Goal: Information Seeking & Learning: Learn about a topic

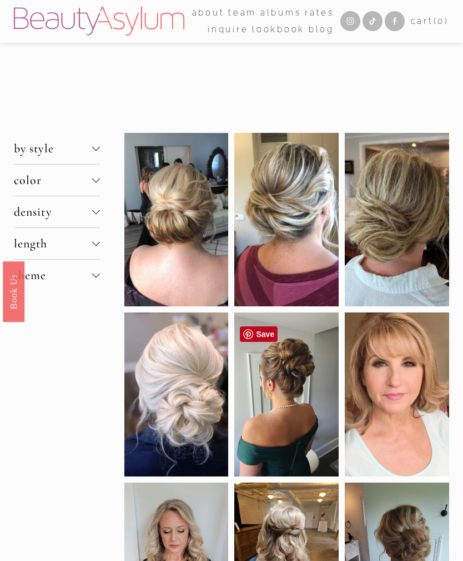
click at [301, 372] on div at bounding box center [286, 394] width 104 height 164
click at [303, 431] on div at bounding box center [286, 394] width 104 height 164
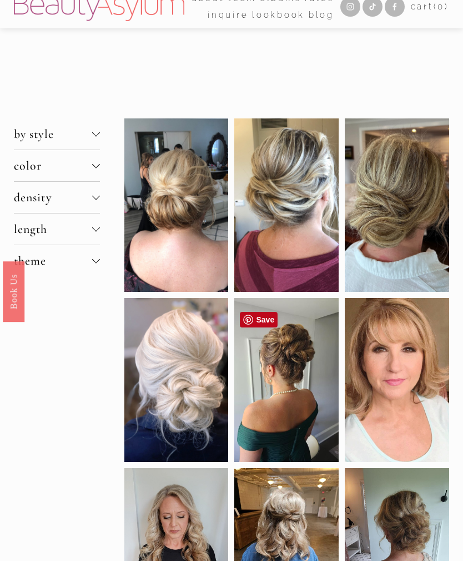
scroll to position [12, 0]
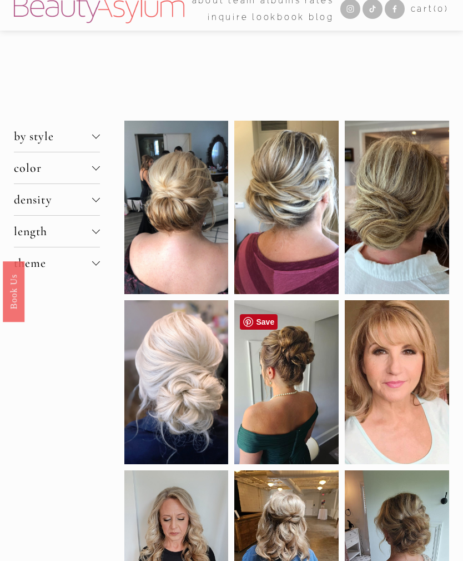
click at [283, 258] on div at bounding box center [286, 207] width 104 height 173
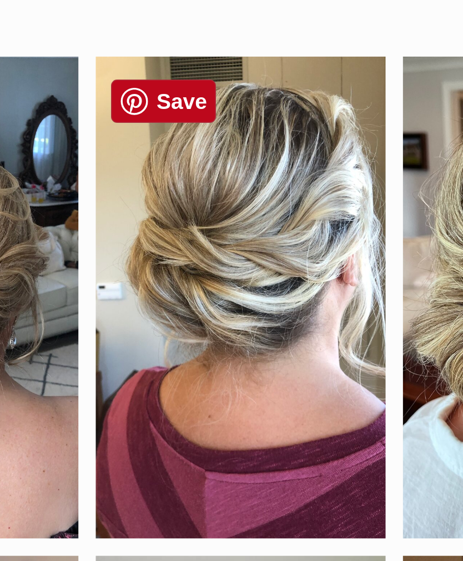
click at [234, 112] on div at bounding box center [286, 198] width 104 height 173
click at [345, 112] on div at bounding box center [397, 198] width 104 height 173
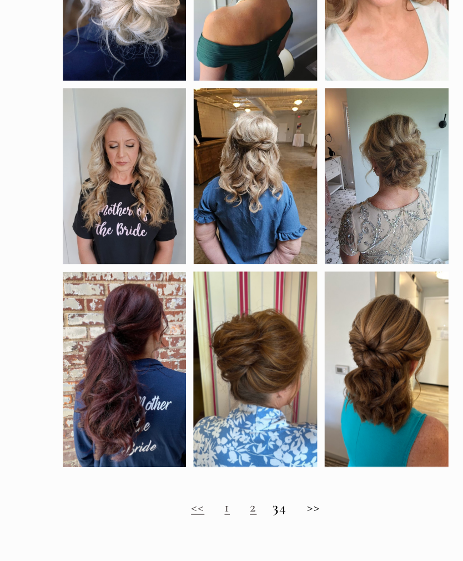
scroll to position [350, 0]
click at [276, 478] on h2 "<< 1 2 3 4 >>" at bounding box center [286, 485] width 325 height 14
click at [261, 478] on link "1" at bounding box center [263, 485] width 4 height 14
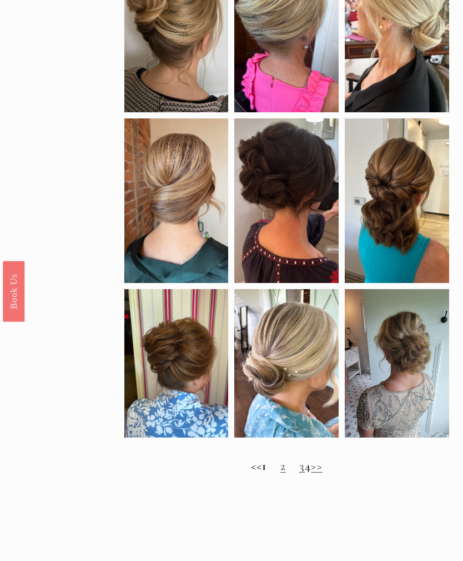
scroll to position [395, 0]
click at [403, 401] on div at bounding box center [397, 363] width 104 height 148
click at [417, 386] on div at bounding box center [397, 363] width 104 height 148
click at [300, 387] on div at bounding box center [286, 363] width 104 height 148
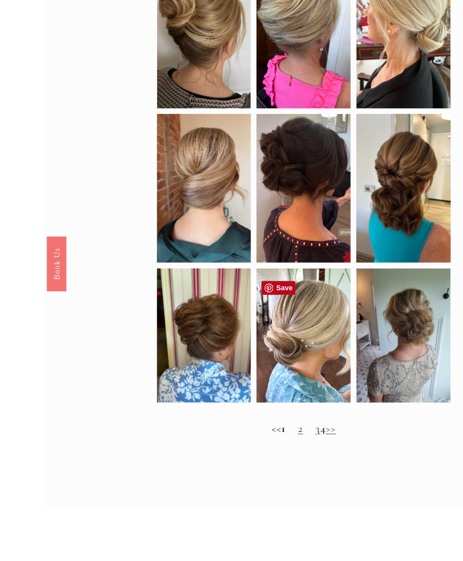
scroll to position [425, 0]
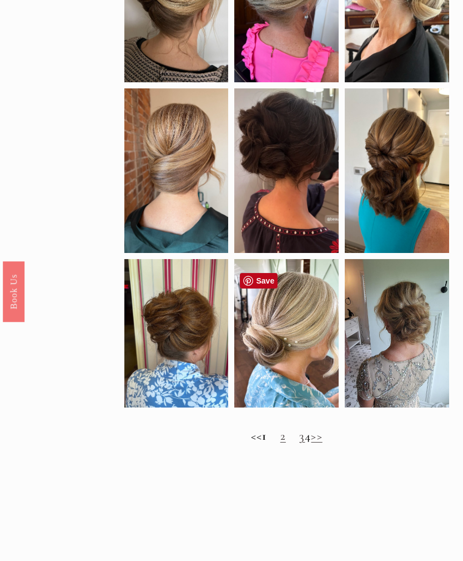
click at [322, 443] on link ">>" at bounding box center [316, 435] width 11 height 14
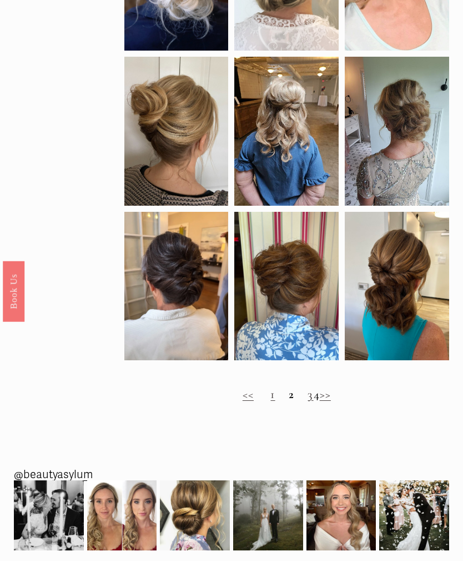
scroll to position [466, 0]
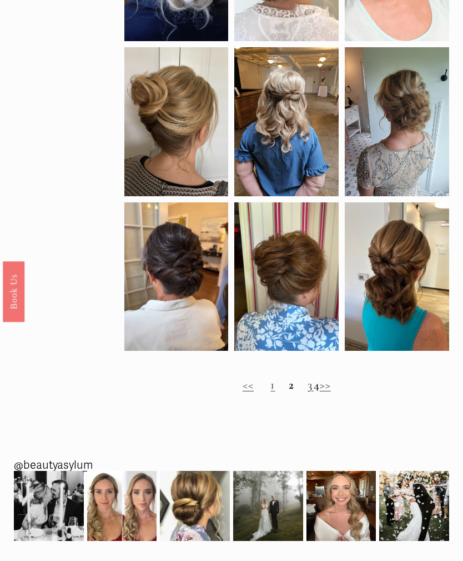
click at [331, 392] on link ">>" at bounding box center [325, 384] width 11 height 14
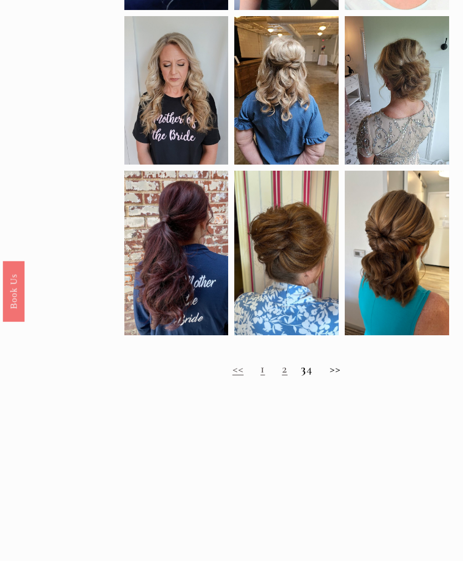
scroll to position [479, 0]
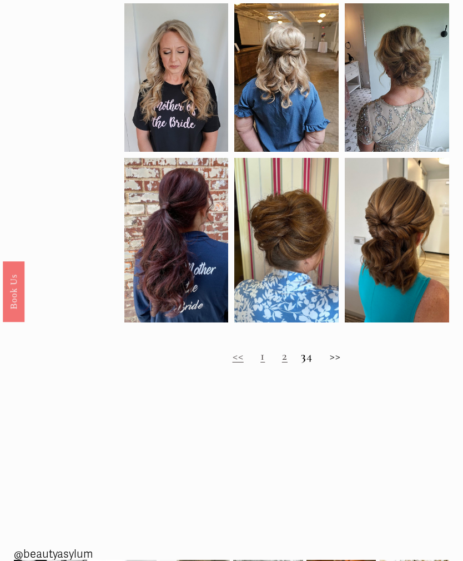
click at [347, 363] on h2 "<< 1 2 3 4 >>" at bounding box center [286, 356] width 325 height 14
click at [352, 363] on h2 "<< 1 2 3 4 >>" at bounding box center [286, 356] width 325 height 14
click at [350, 363] on h2 "<< 1 2 3 4 >>" at bounding box center [286, 356] width 325 height 14
click at [327, 363] on h2 "<< 1 2 3 4 >>" at bounding box center [286, 356] width 325 height 14
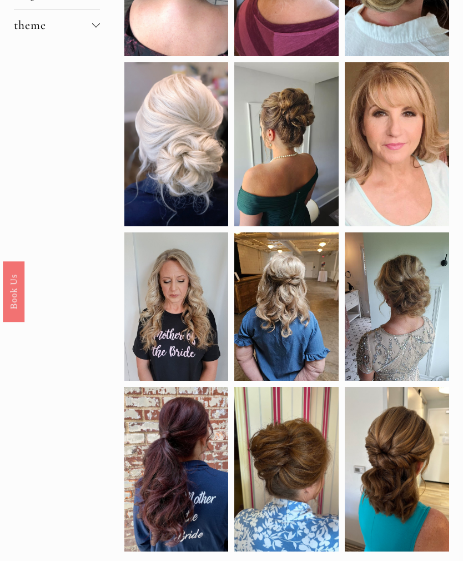
scroll to position [222, 0]
